Goal: Navigation & Orientation: Find specific page/section

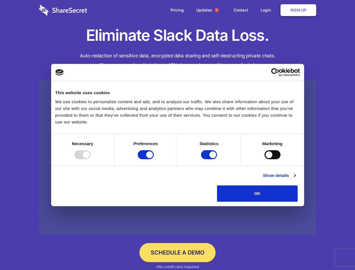
click at [91, 159] on div at bounding box center [83, 154] width 16 height 9
click at [154, 159] on input "Preferences" at bounding box center [146, 154] width 16 height 9
checkbox input "false"
click at [210, 159] on input "Statistics" at bounding box center [209, 154] width 16 height 9
checkbox input "false"
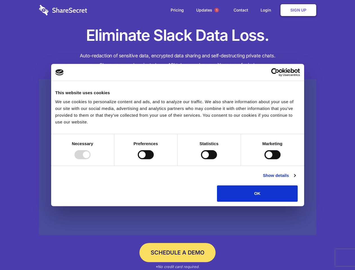
click at [265, 159] on input "Marketing" at bounding box center [273, 154] width 16 height 9
checkbox input "true"
click at [296, 179] on link "Show details" at bounding box center [279, 175] width 33 height 7
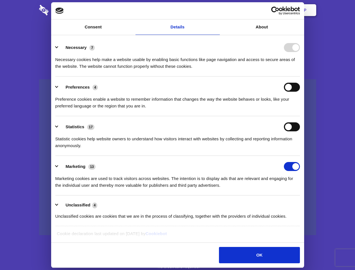
click at [300, 76] on li "Necessary 7 Necessary cookies help make a website usable by enabling basic func…" at bounding box center [177, 57] width 245 height 40
click at [217, 10] on span "1" at bounding box center [217, 10] width 4 height 4
